Goal: Task Accomplishment & Management: Use online tool/utility

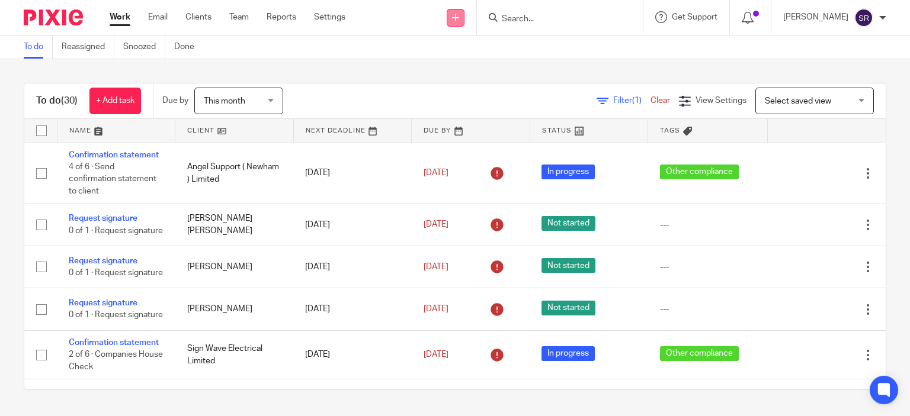
click at [459, 18] on icon at bounding box center [455, 17] width 7 height 7
click at [492, 102] on link "Request signature" at bounding box center [479, 107] width 83 height 17
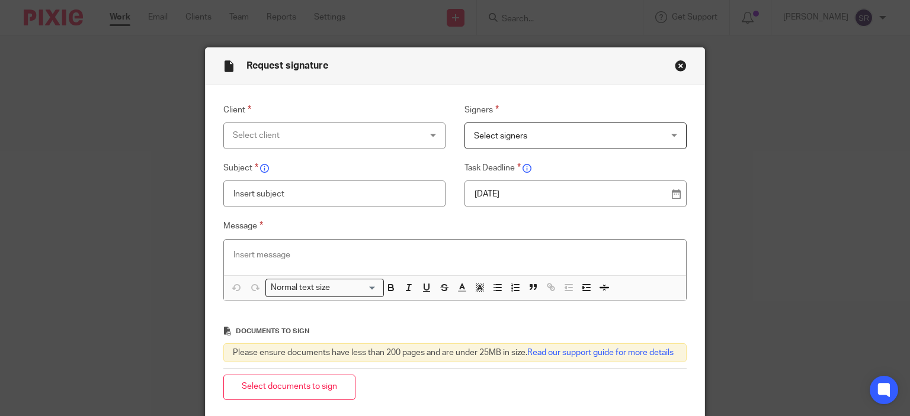
click at [423, 138] on div "Select client" at bounding box center [334, 136] width 223 height 27
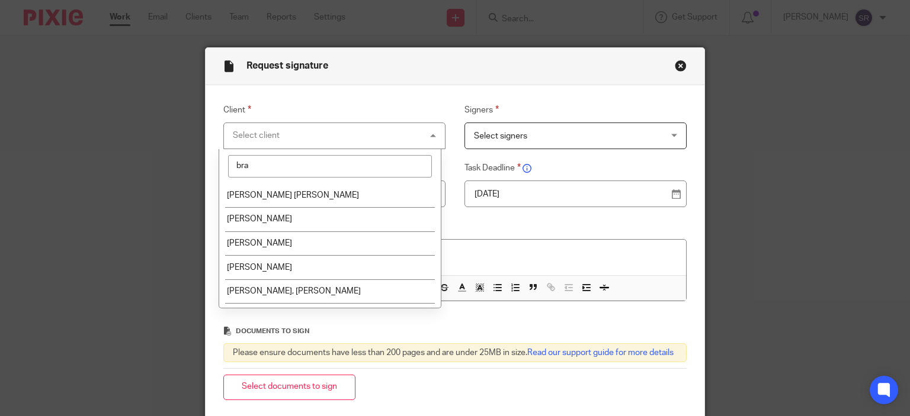
type input "bran"
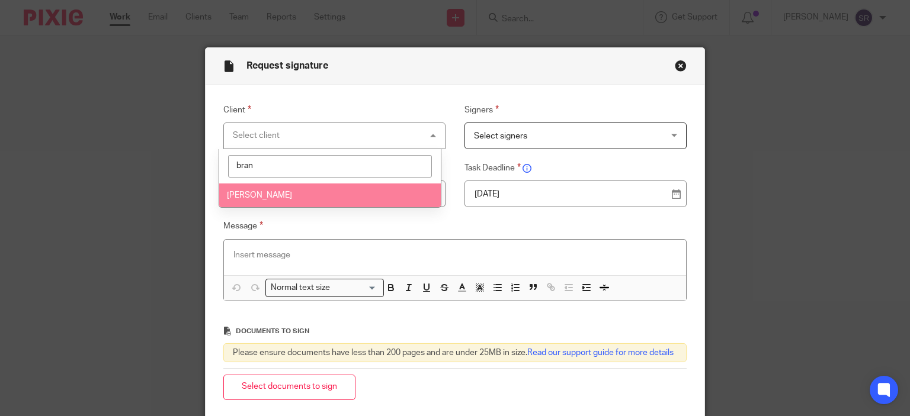
click at [374, 187] on li "[PERSON_NAME]" at bounding box center [330, 196] width 222 height 24
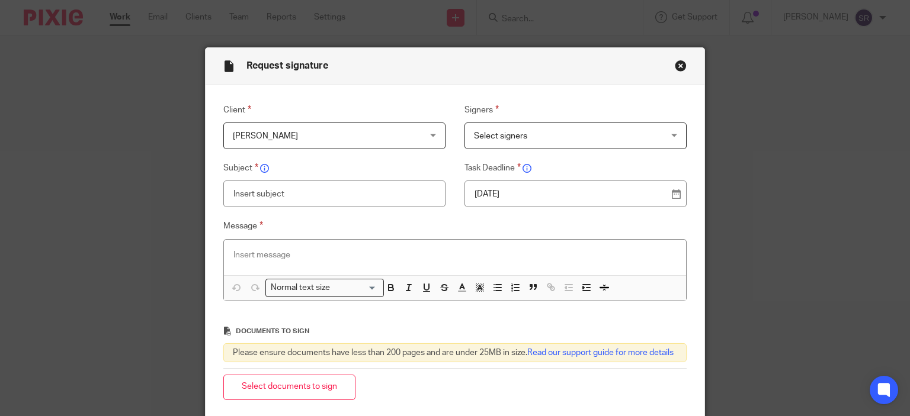
click at [536, 134] on span "Select signers" at bounding box center [559, 135] width 170 height 25
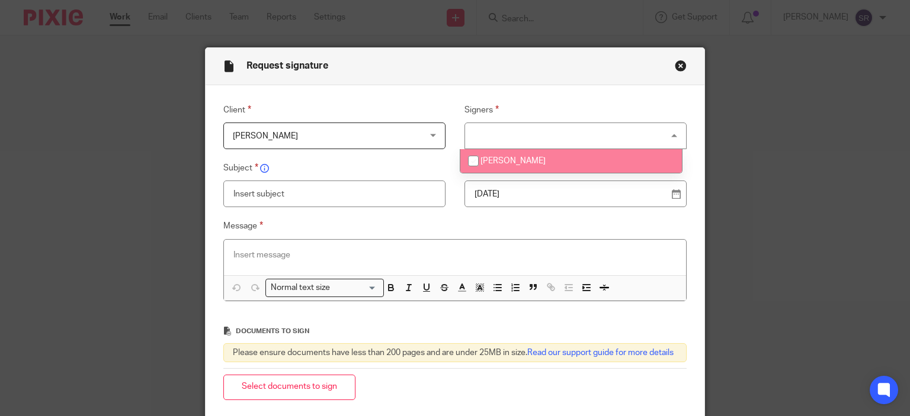
click at [520, 161] on span "[PERSON_NAME]" at bounding box center [512, 161] width 65 height 8
checkbox input "true"
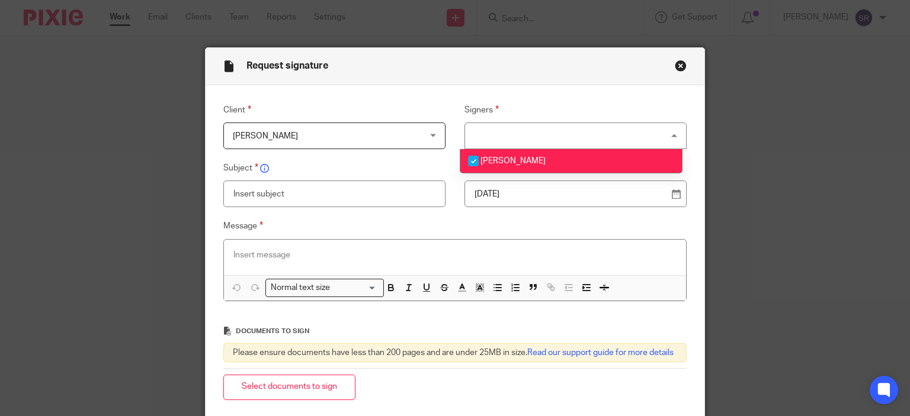
click at [348, 198] on input "text" at bounding box center [334, 194] width 223 height 27
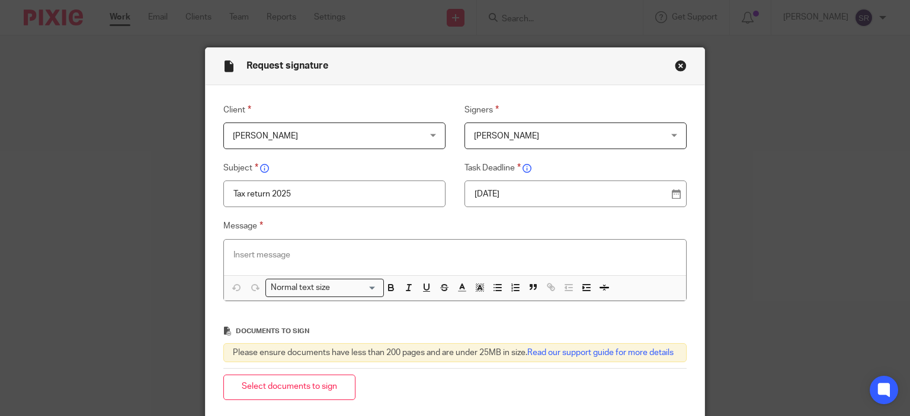
type input "Tax return 2025"
click at [326, 260] on p at bounding box center [455, 255] width 444 height 12
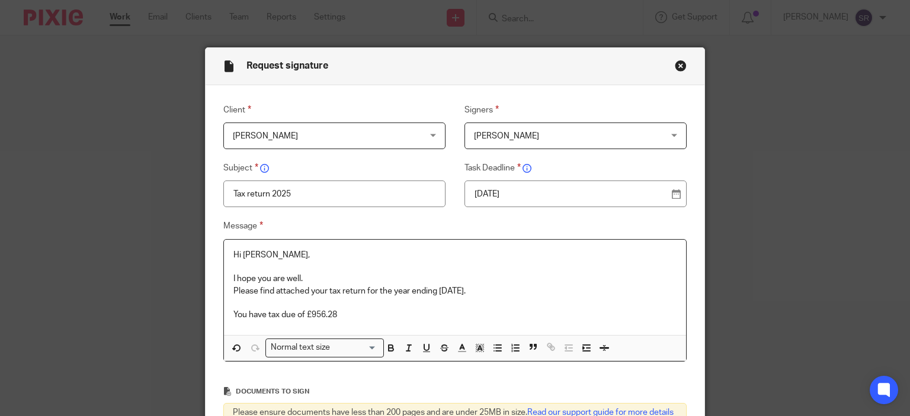
click at [290, 314] on p "You have tax due of £956.28" at bounding box center [455, 315] width 444 height 12
click at [364, 317] on p "You have a tax liability of £956.28" at bounding box center [455, 315] width 444 height 12
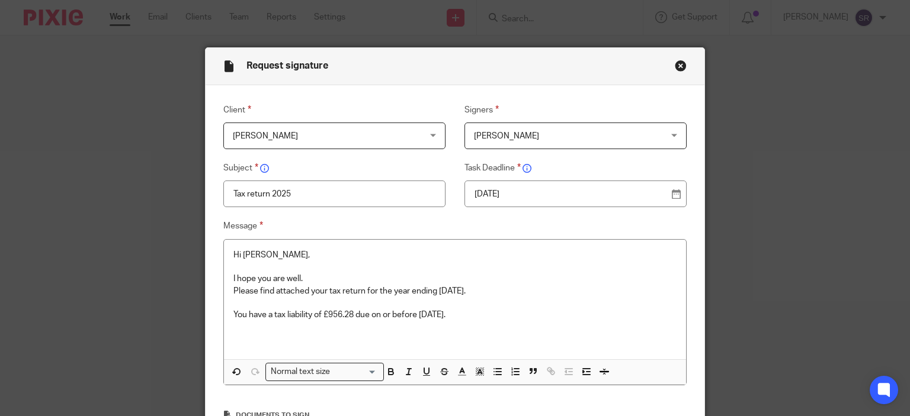
click at [348, 278] on p "I hope you are well." at bounding box center [455, 279] width 444 height 12
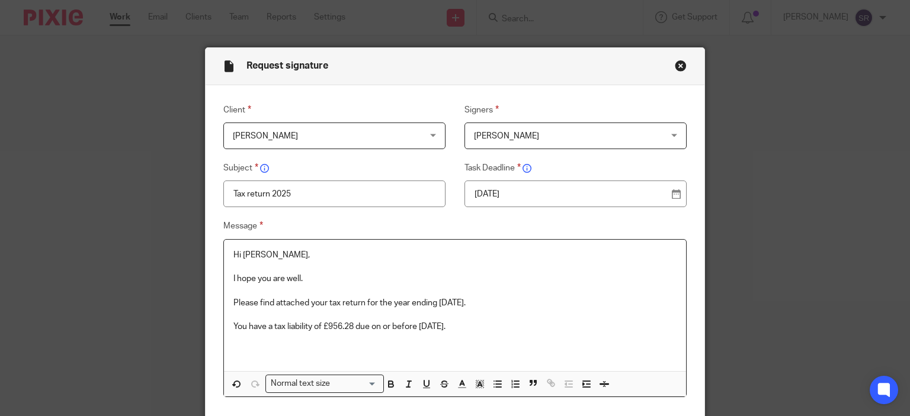
click at [493, 331] on p "You have a tax liability of £956.28 due on or before [DATE]." at bounding box center [455, 327] width 444 height 12
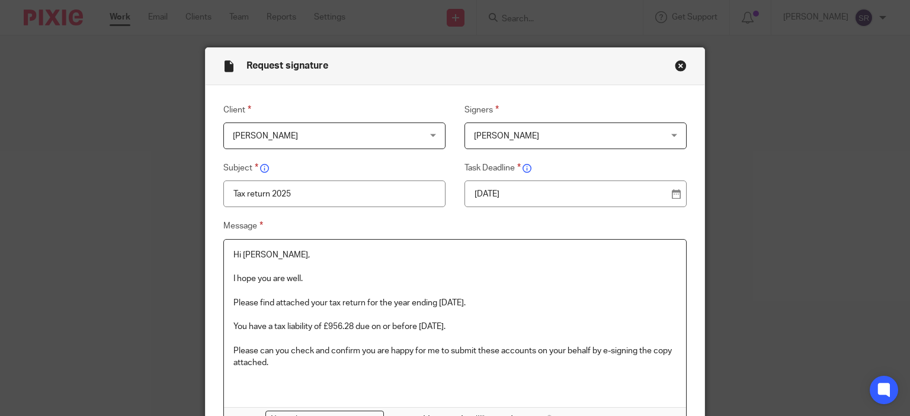
scroll to position [259, 0]
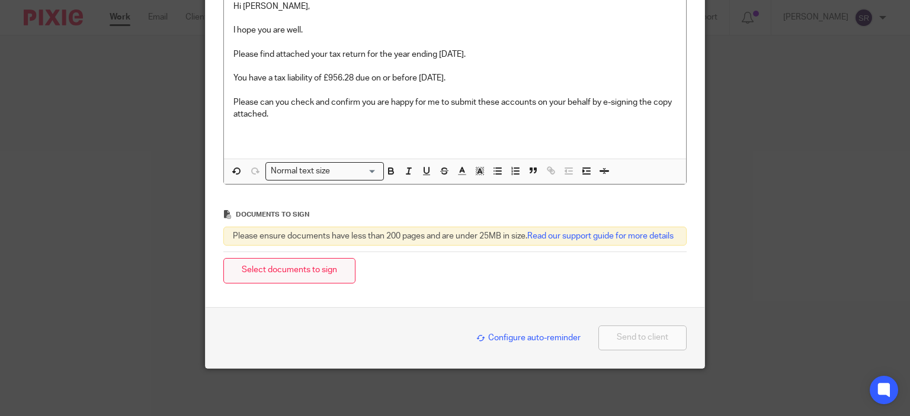
click at [330, 275] on button "Select documents to sign" at bounding box center [289, 270] width 132 height 25
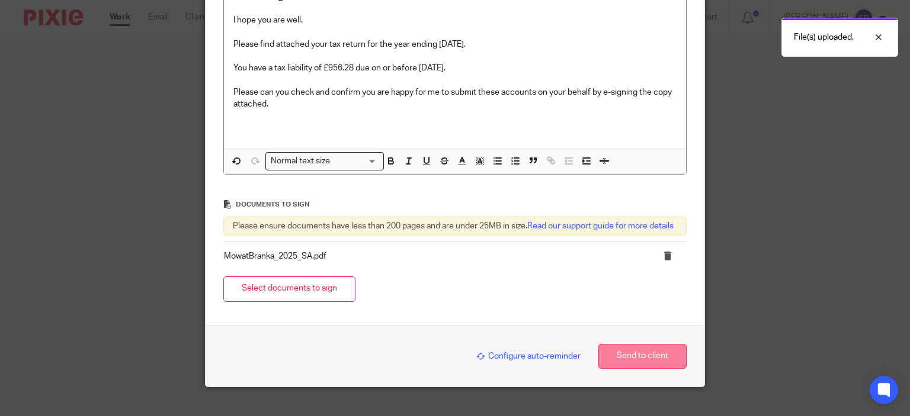
click at [647, 367] on button "Send to client" at bounding box center [642, 356] width 88 height 25
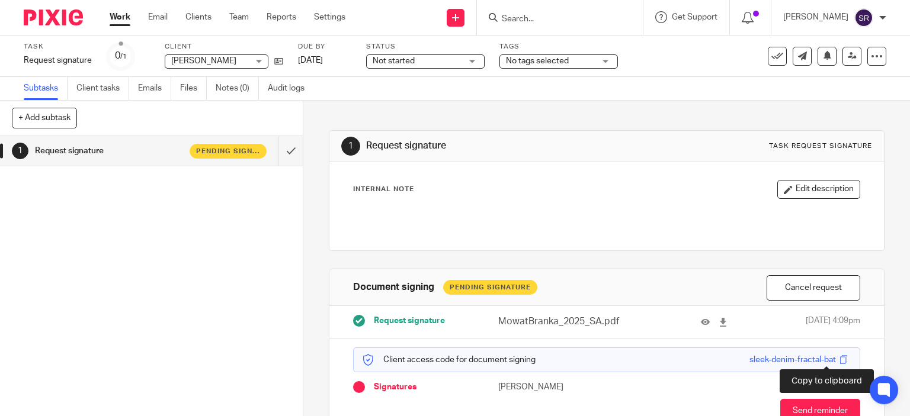
click at [839, 361] on span at bounding box center [843, 359] width 9 height 9
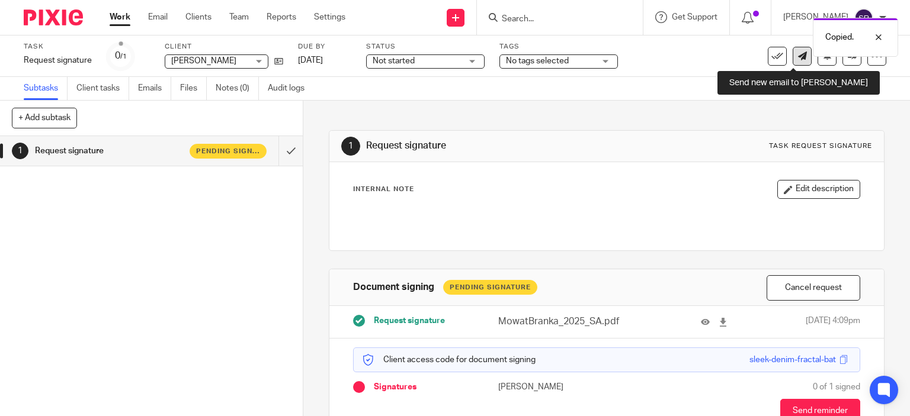
click at [797, 59] on link at bounding box center [801, 56] width 19 height 19
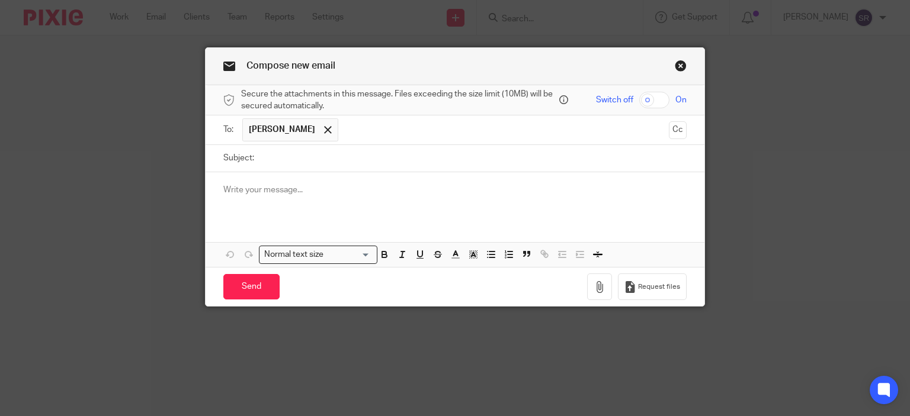
click at [328, 169] on input "Subject:" at bounding box center [473, 158] width 427 height 27
type input "Access code"
click at [322, 188] on p at bounding box center [455, 190] width 464 height 12
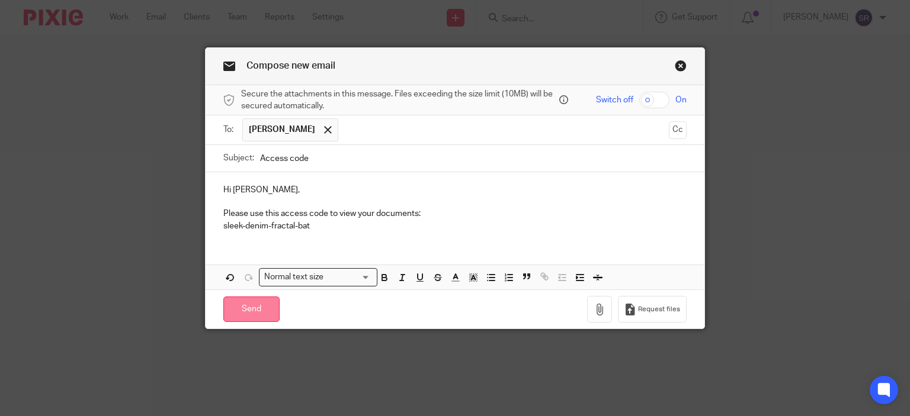
click at [253, 302] on input "Send" at bounding box center [251, 309] width 56 height 25
